Goal: Contribute content: Contribute content

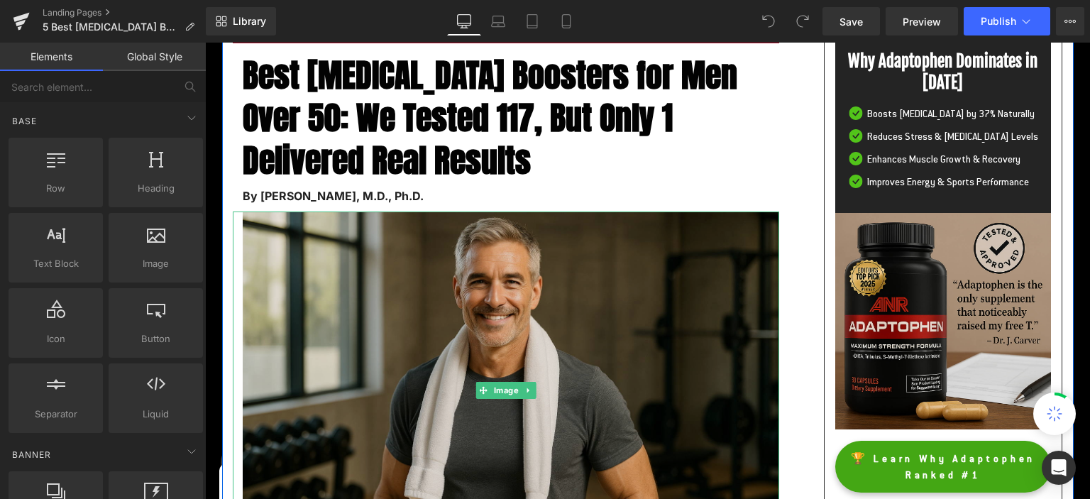
scroll to position [224, 0]
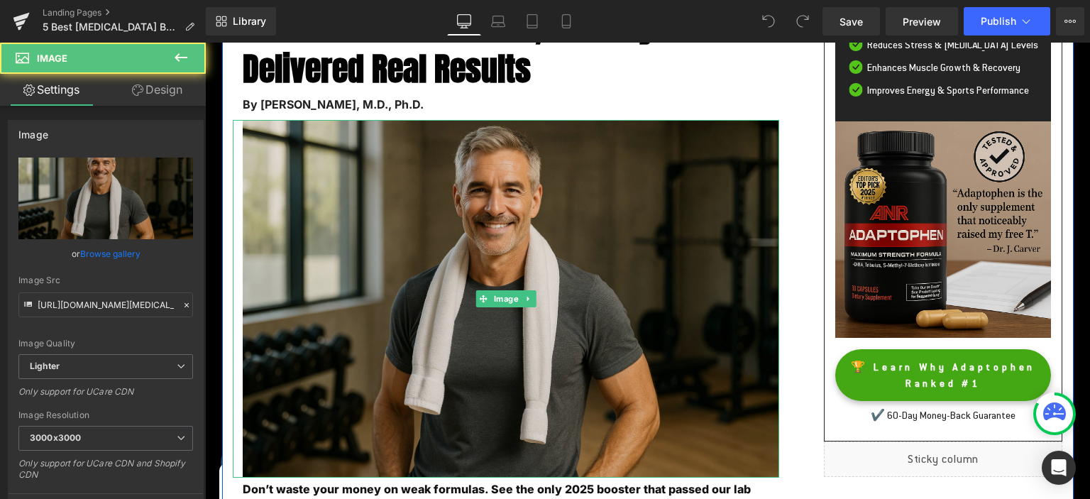
click at [604, 215] on img at bounding box center [506, 299] width 546 height 358
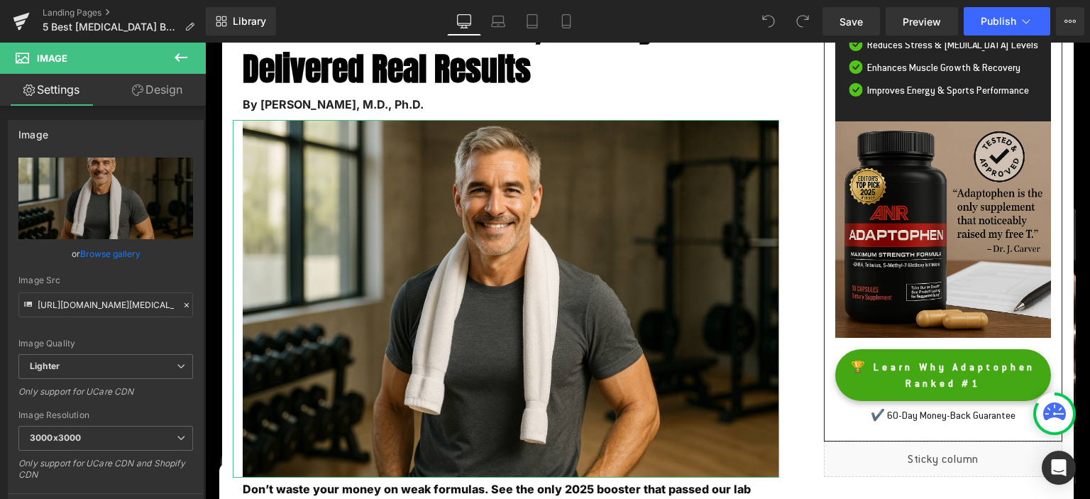
click at [99, 251] on link "Browse gallery" at bounding box center [110, 253] width 60 height 25
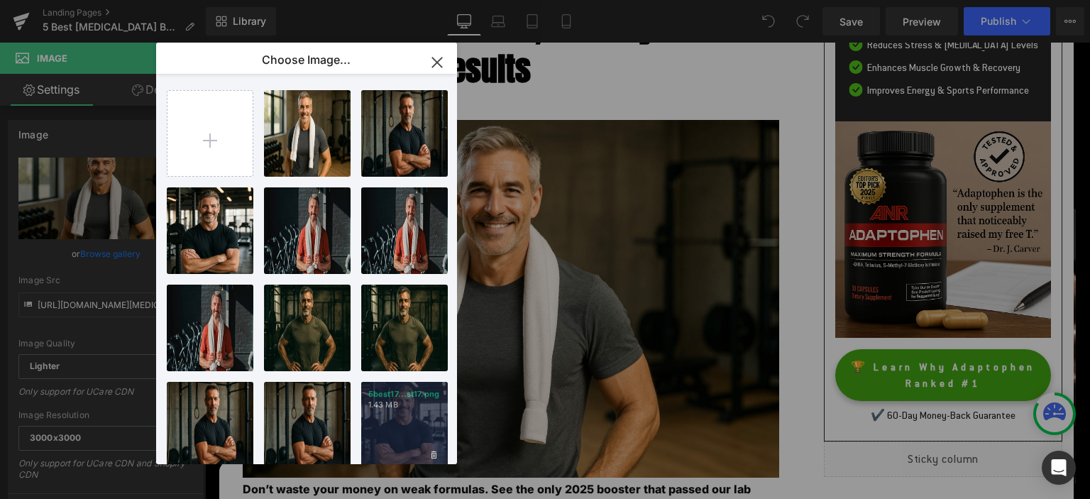
click at [407, 413] on div "5best17...st17.png 1.43 MB" at bounding box center [404, 425] width 87 height 87
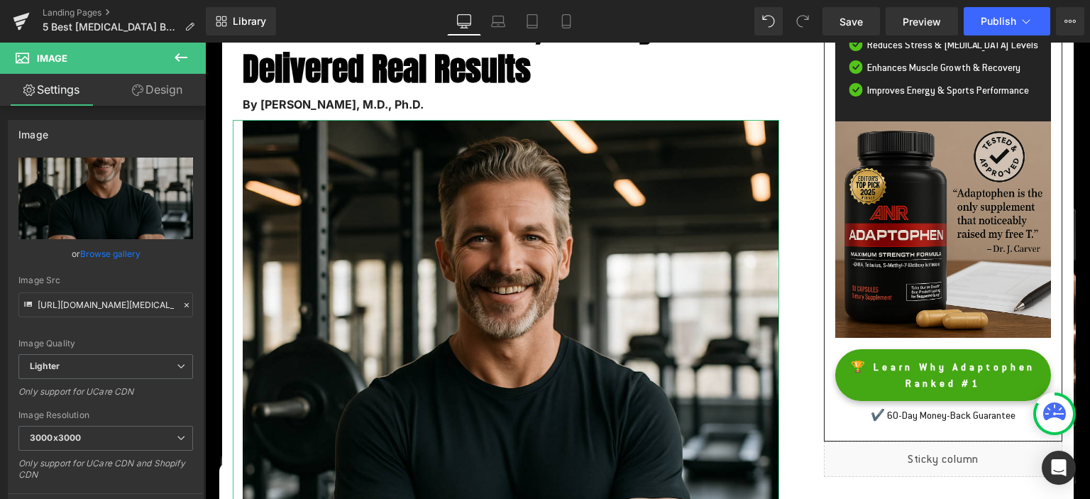
click at [104, 253] on link "Browse gallery" at bounding box center [110, 253] width 60 height 25
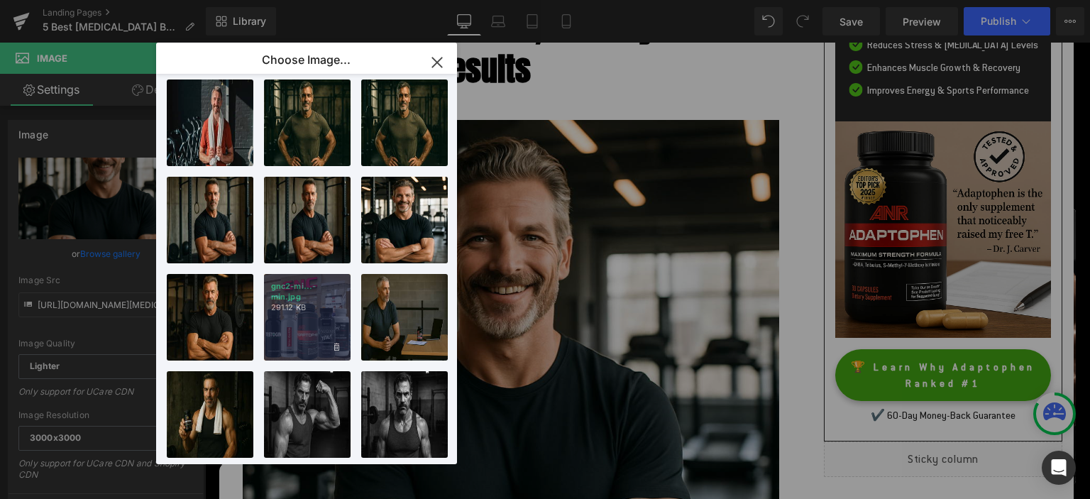
scroll to position [214, 0]
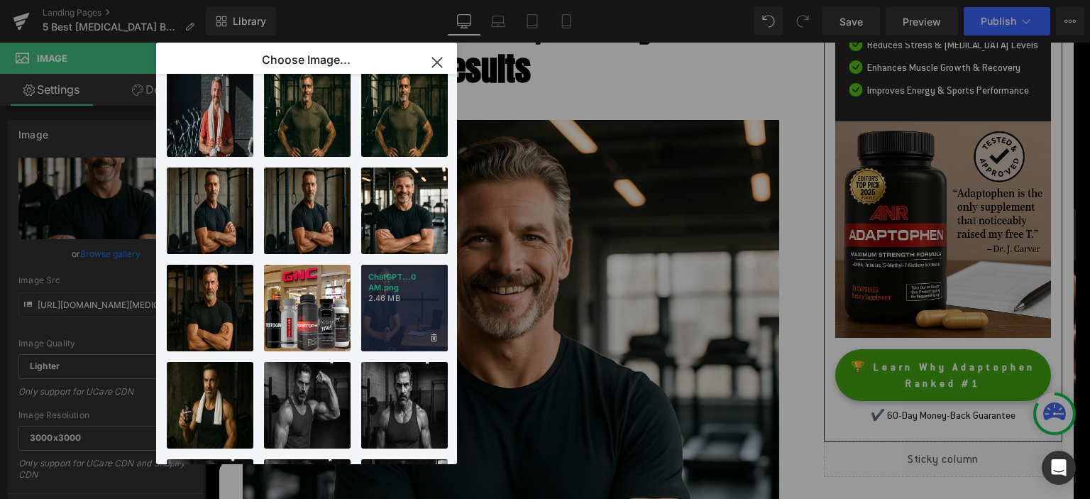
click at [410, 317] on div "ChatGPT...0 AM.png 2.46 MB" at bounding box center [404, 308] width 87 height 87
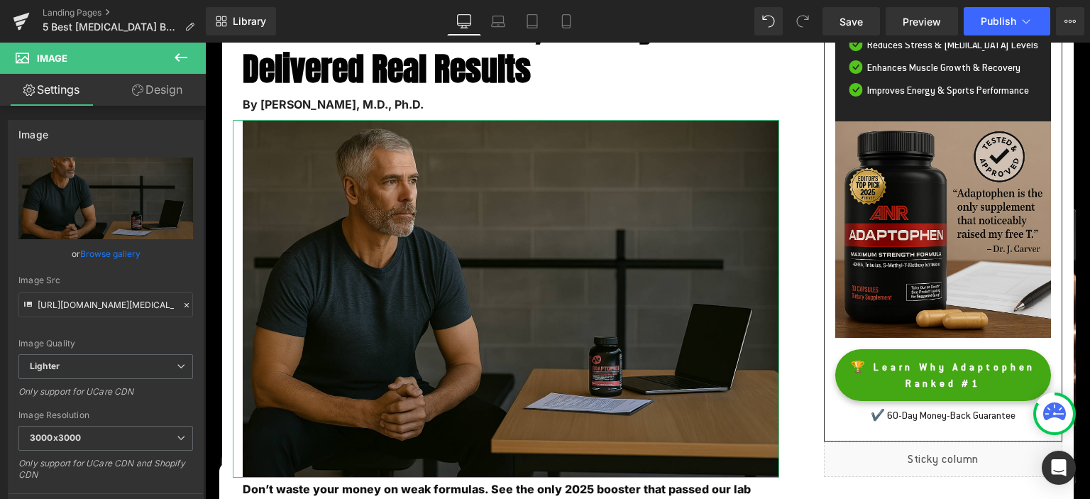
click at [109, 255] on link "Browse gallery" at bounding box center [110, 253] width 60 height 25
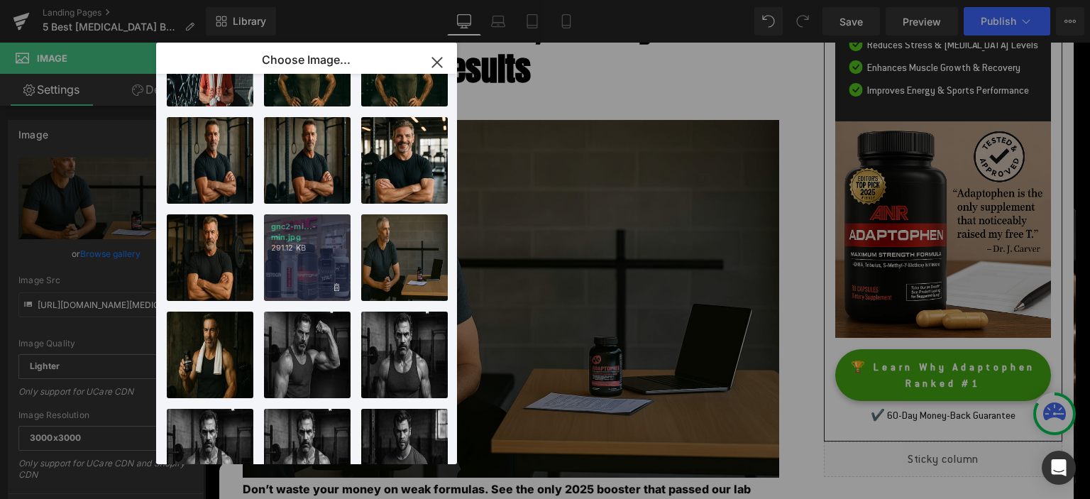
scroll to position [286, 0]
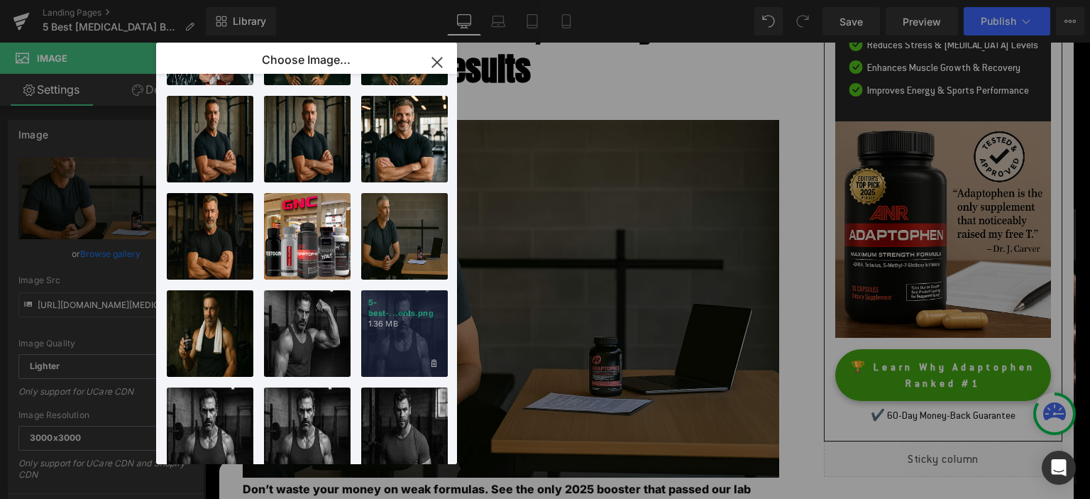
click at [403, 328] on div "5-best-...ents.png 1.36 MB" at bounding box center [404, 333] width 87 height 87
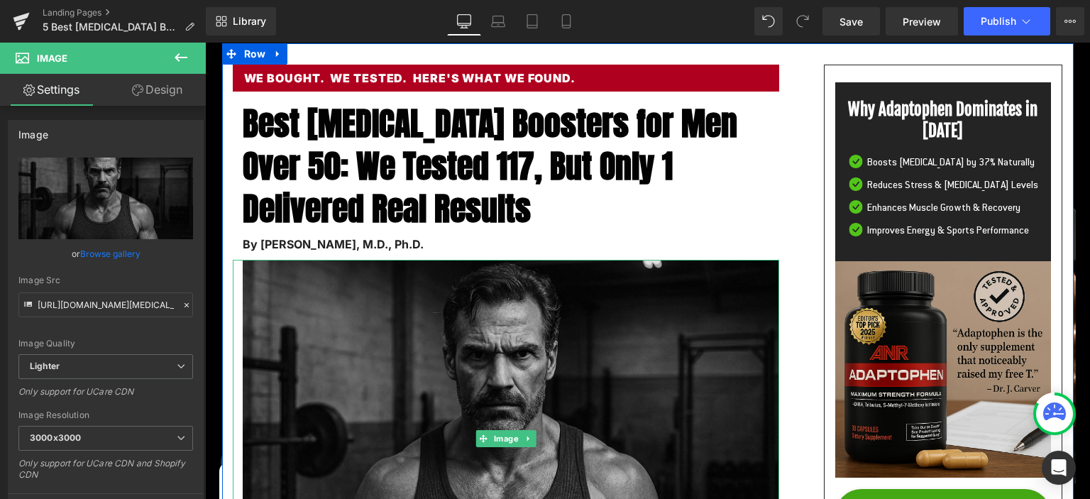
scroll to position [224, 0]
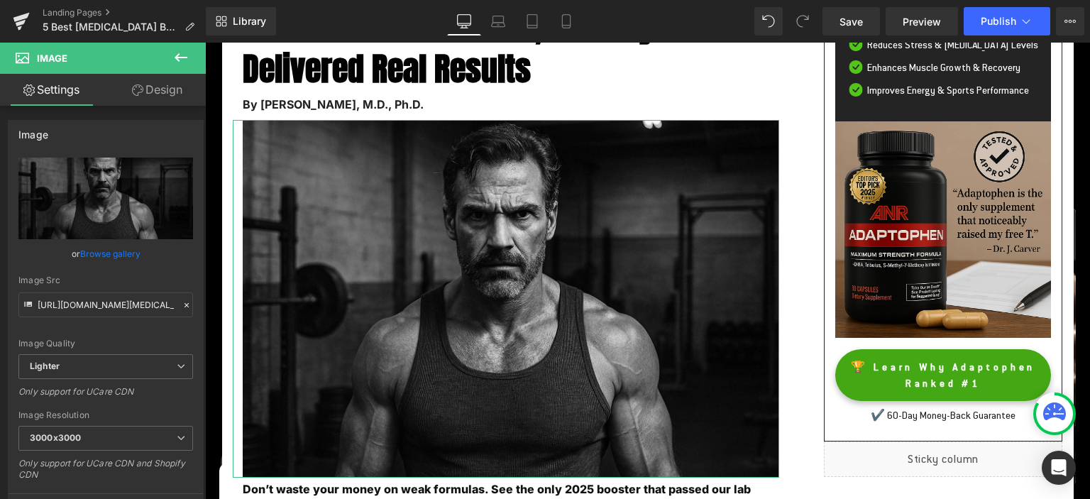
click at [123, 251] on link "Browse gallery" at bounding box center [110, 253] width 60 height 25
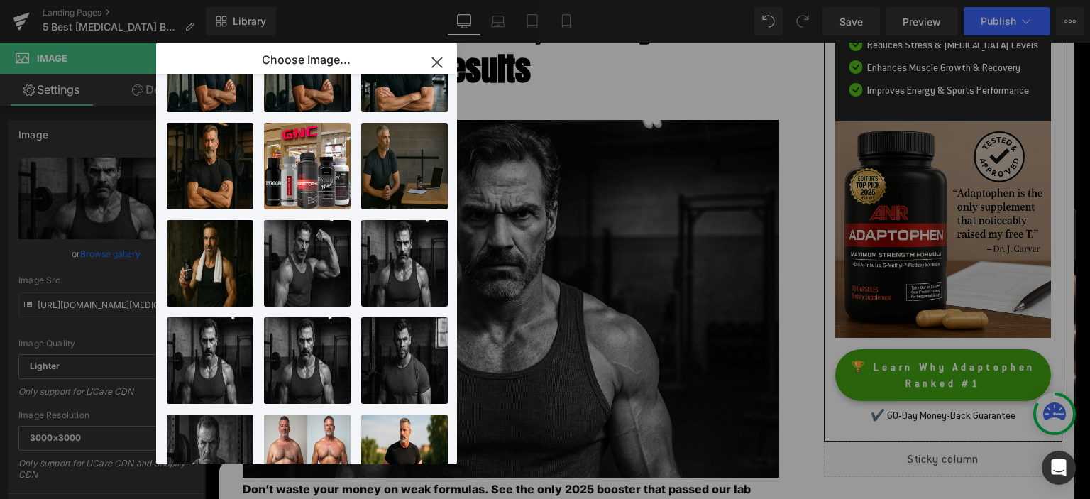
scroll to position [429, 0]
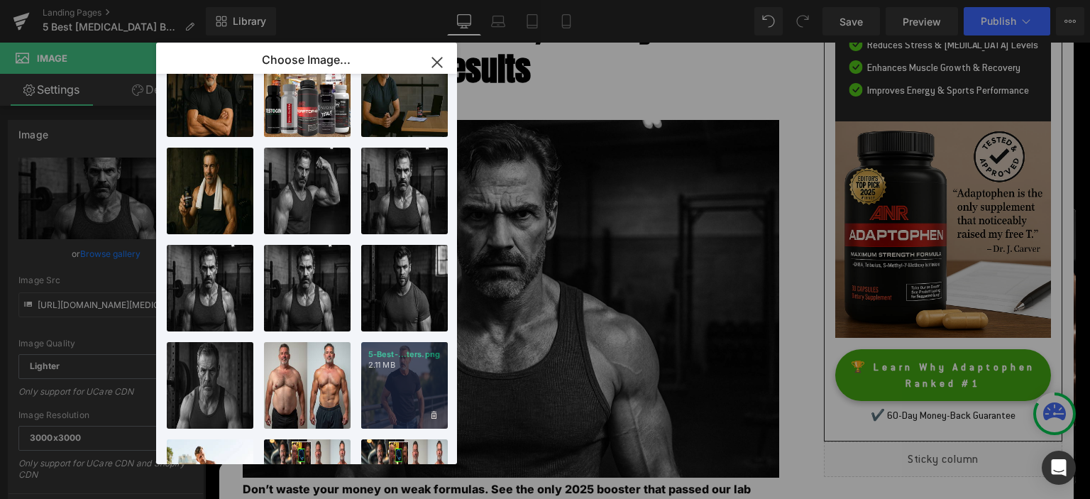
drag, startPoint x: 422, startPoint y: 399, endPoint x: 197, endPoint y: 351, distance: 230.1
click at [422, 399] on div "5-Best-...ters.png 2.11 MB" at bounding box center [404, 385] width 87 height 87
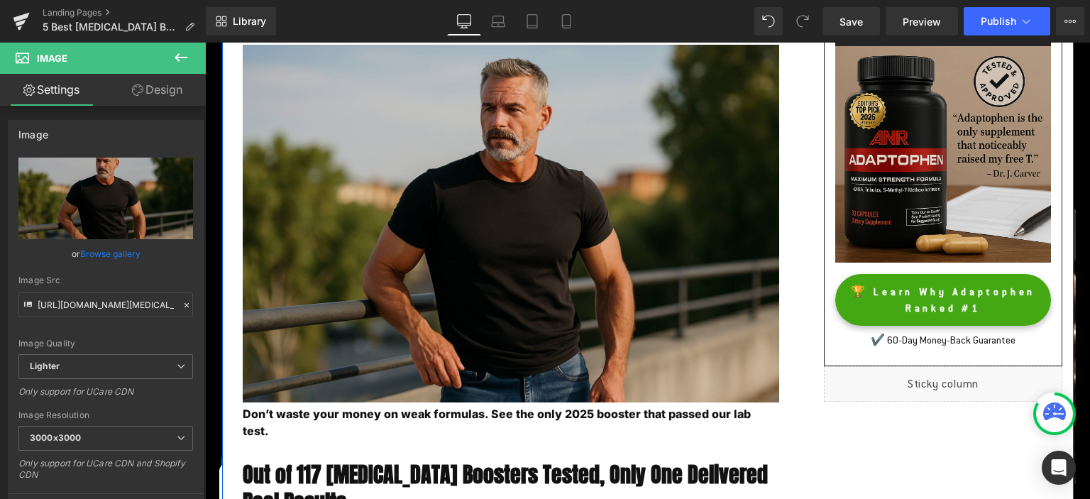
scroll to position [0, 0]
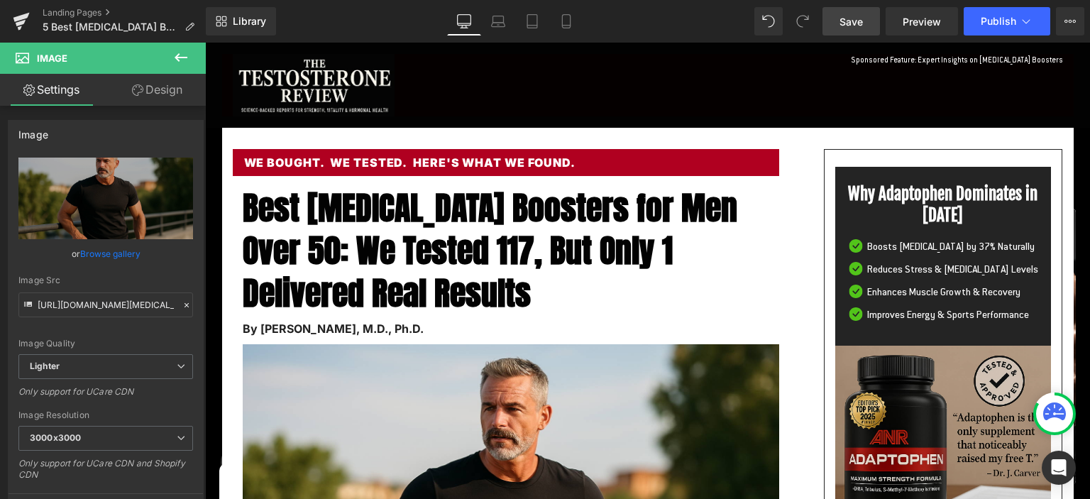
click at [851, 18] on span "Save" at bounding box center [851, 21] width 23 height 15
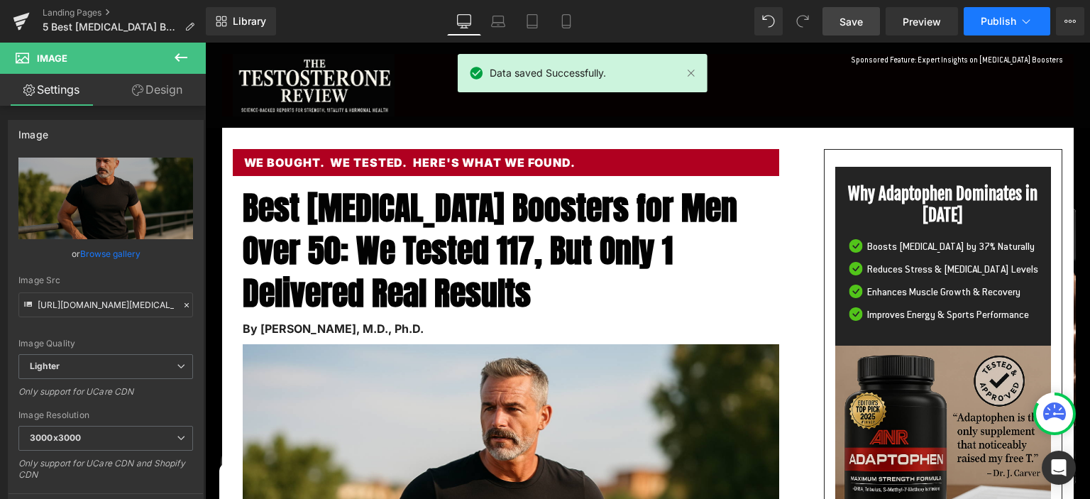
click at [1006, 26] on span "Publish" at bounding box center [998, 21] width 35 height 11
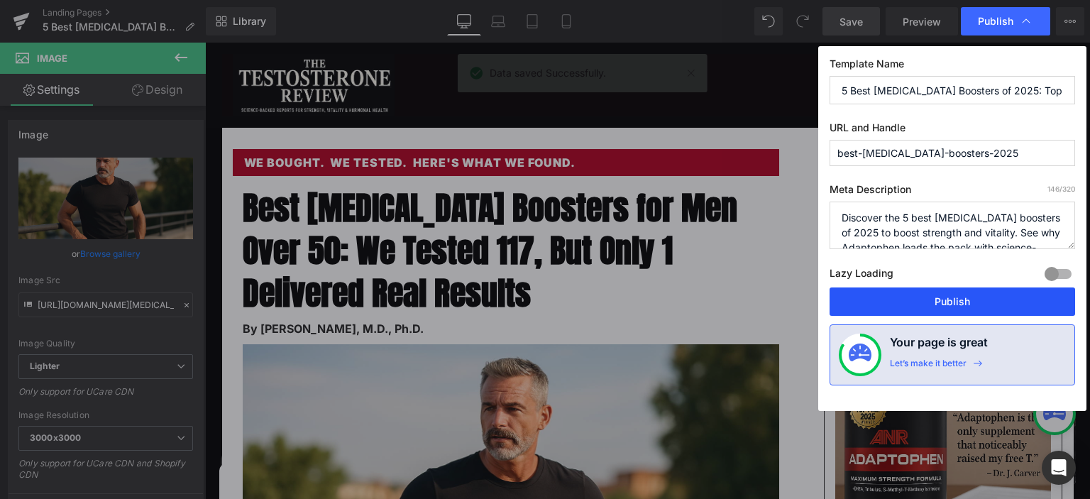
click at [930, 306] on button "Publish" at bounding box center [953, 301] width 246 height 28
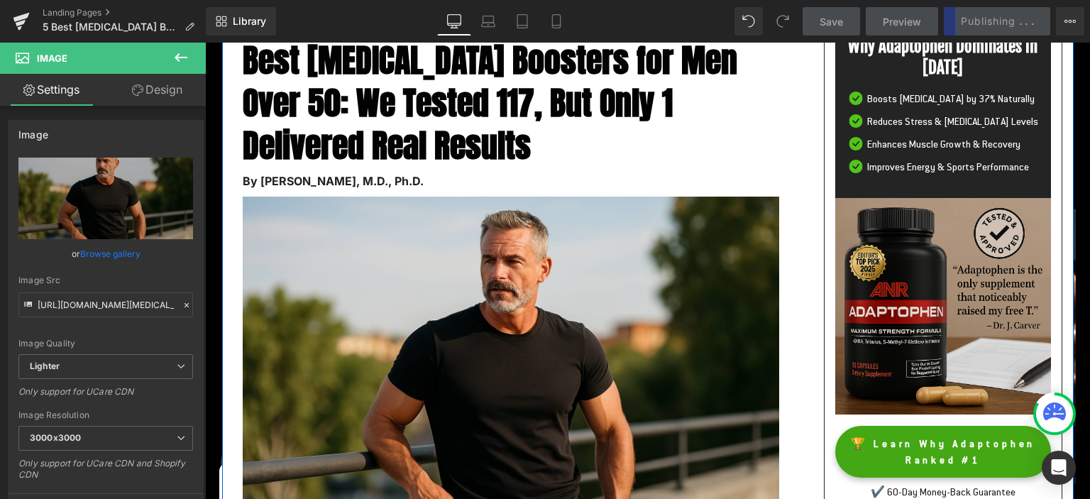
scroll to position [150, 0]
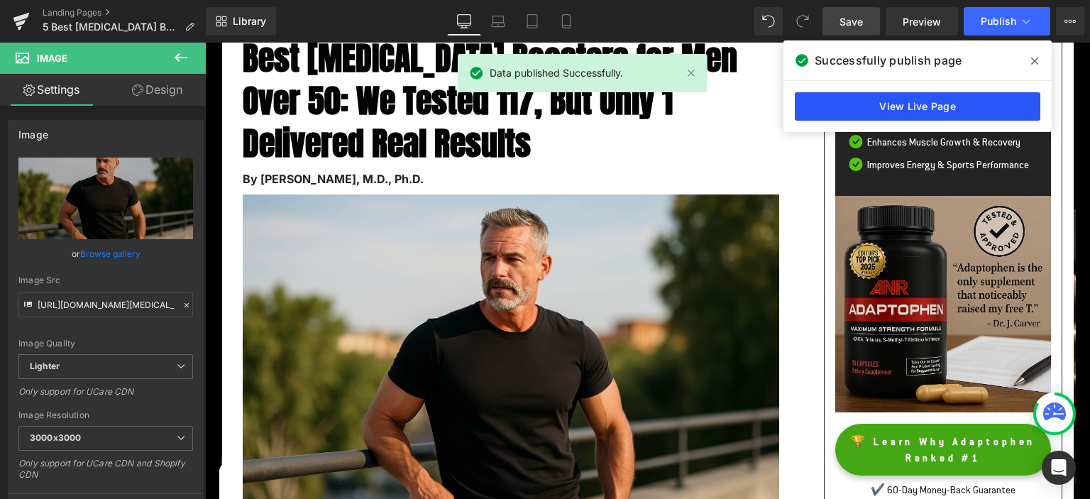
click at [894, 111] on link "View Live Page" at bounding box center [918, 106] width 246 height 28
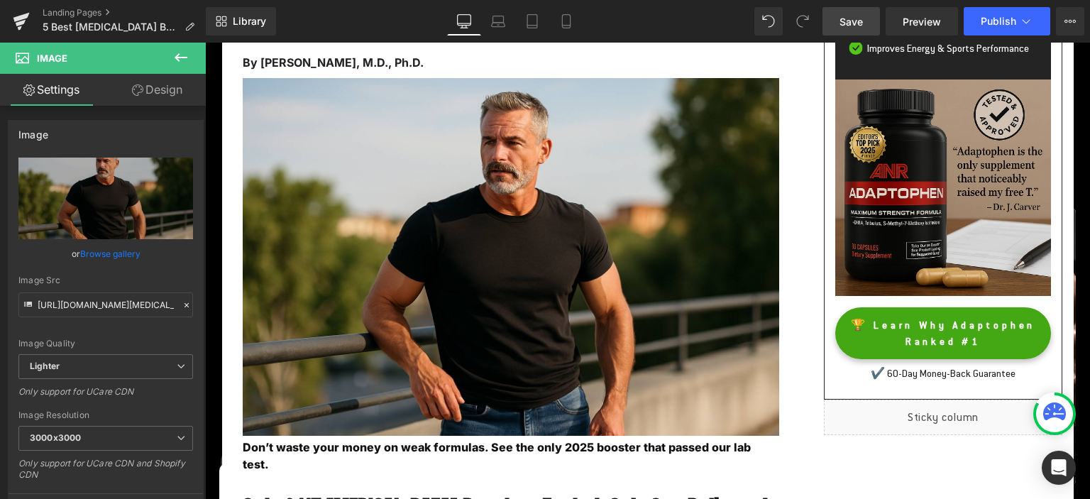
scroll to position [299, 0]
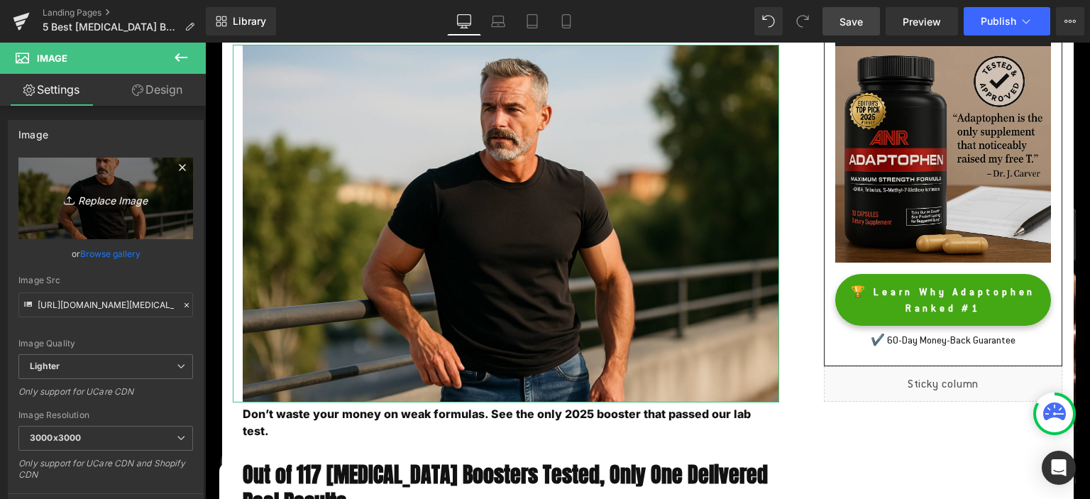
click at [94, 202] on icon "Replace Image" at bounding box center [106, 198] width 114 height 18
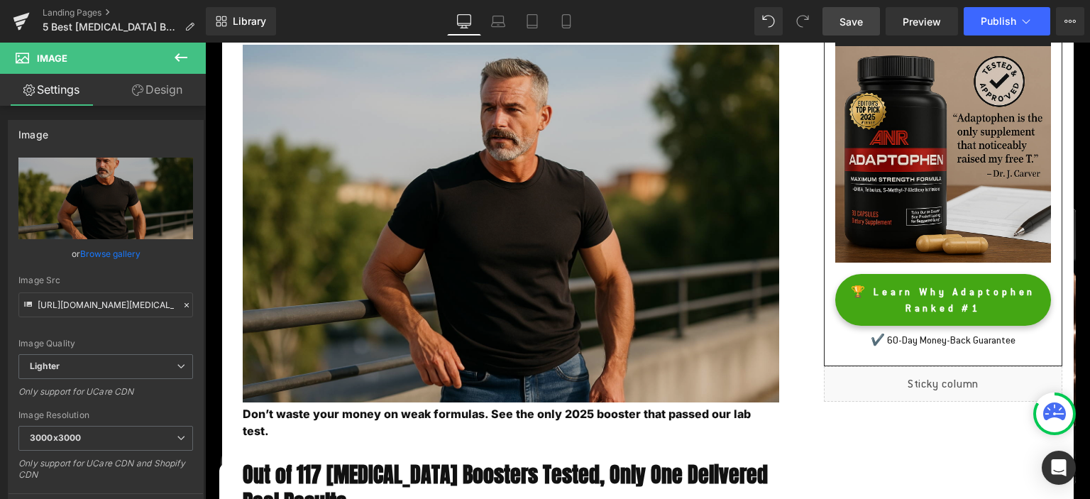
type input "C:\fakepath\trt-min.jpg"
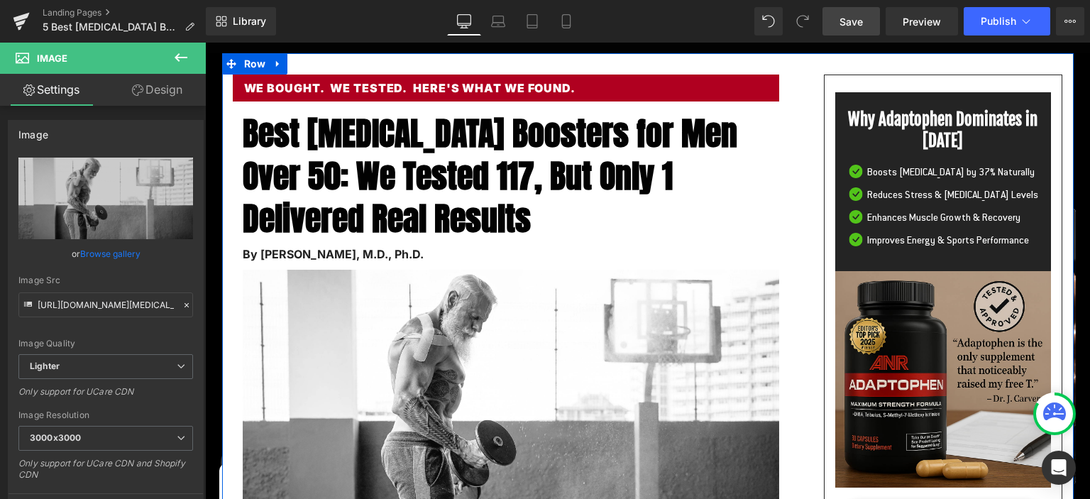
scroll to position [150, 0]
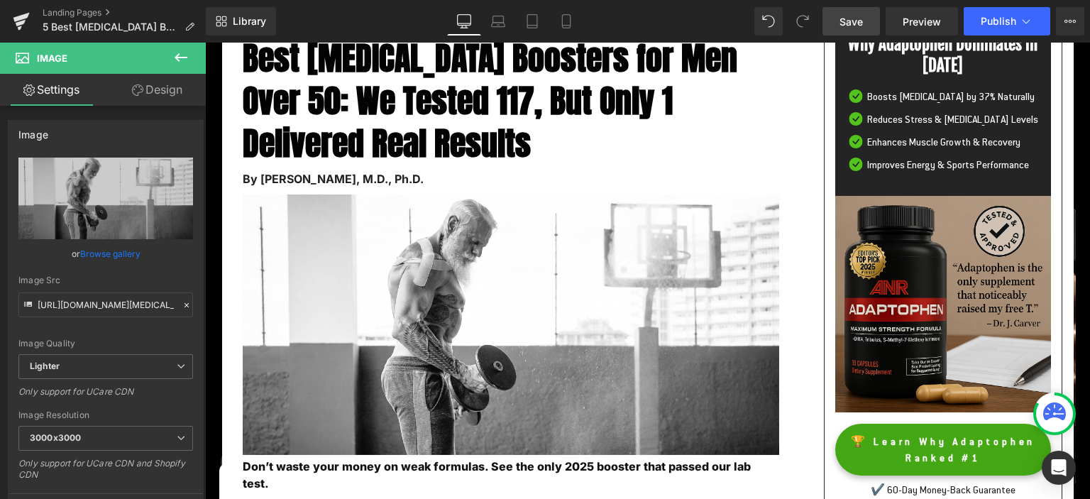
click at [856, 18] on span "Save" at bounding box center [851, 21] width 23 height 15
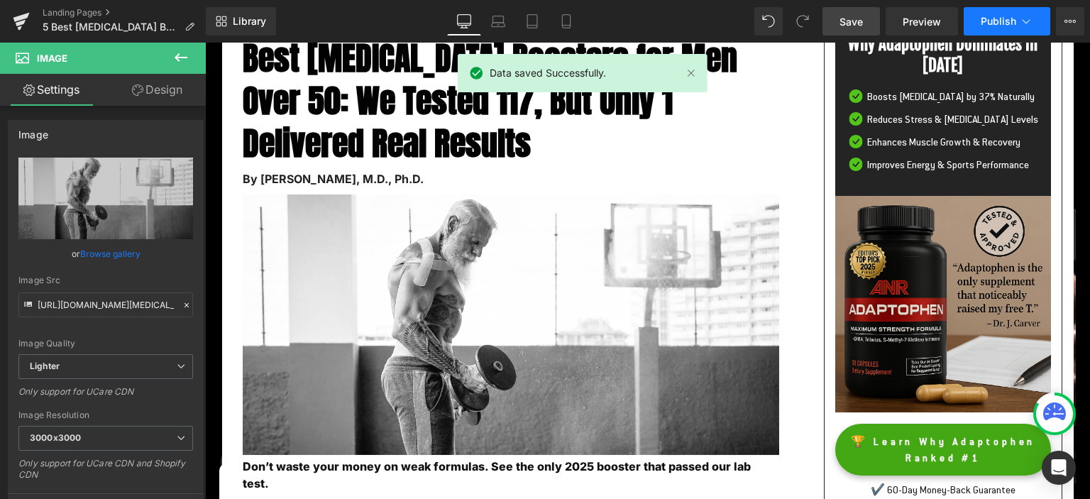
click at [986, 27] on button "Publish" at bounding box center [1007, 21] width 87 height 28
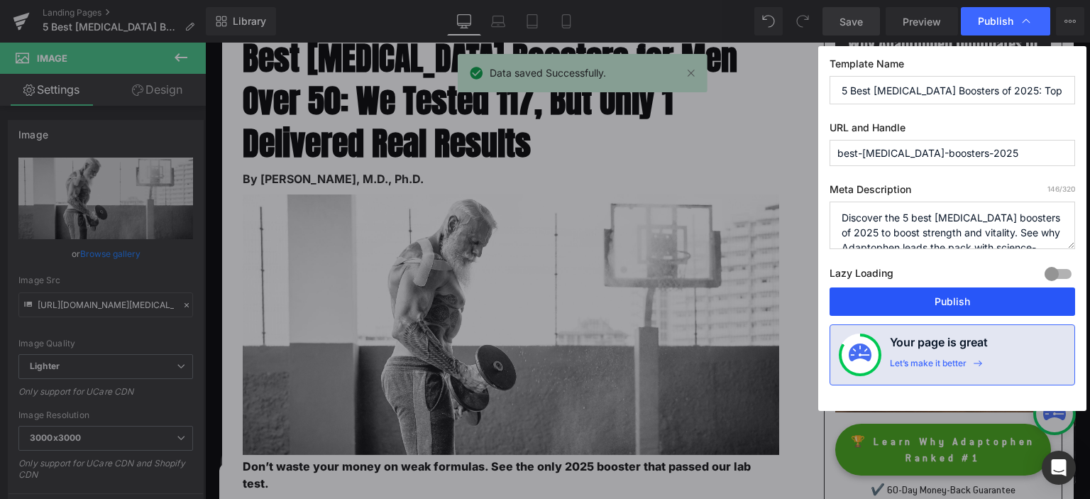
click at [942, 305] on button "Publish" at bounding box center [953, 301] width 246 height 28
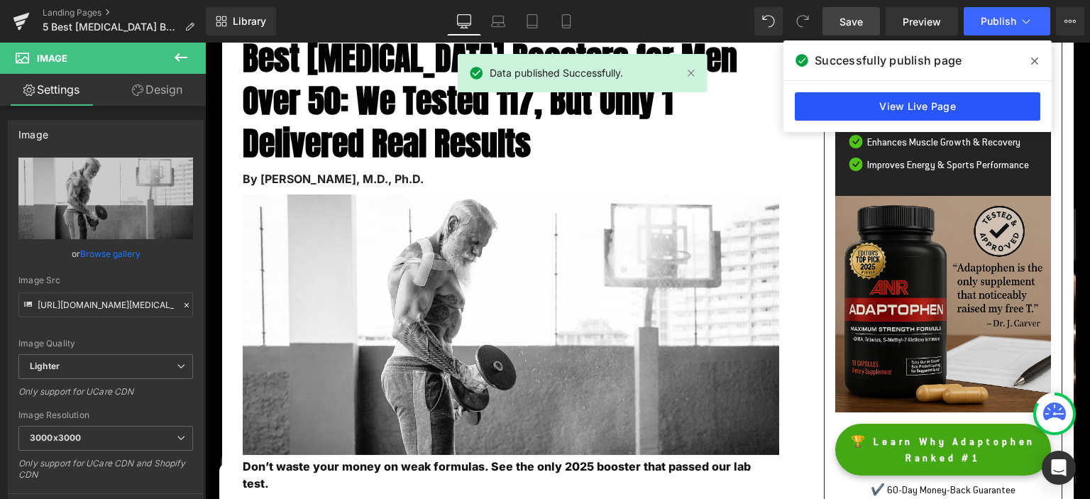
click at [924, 97] on link "View Live Page" at bounding box center [918, 106] width 246 height 28
